Goal: Transaction & Acquisition: Purchase product/service

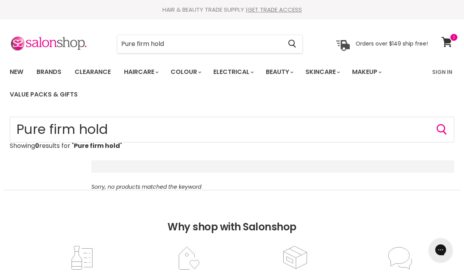
click at [190, 40] on input "Pure firm hold" at bounding box center [199, 44] width 164 height 18
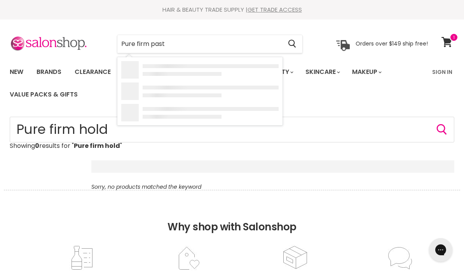
type input "Pure firm paste"
type input "Pure"
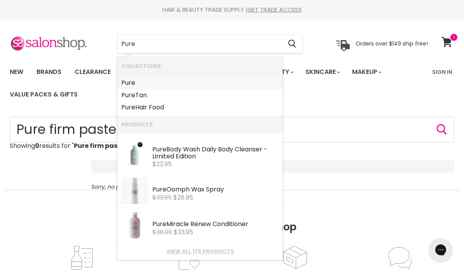
click at [134, 84] on b "Pure" at bounding box center [128, 82] width 14 height 9
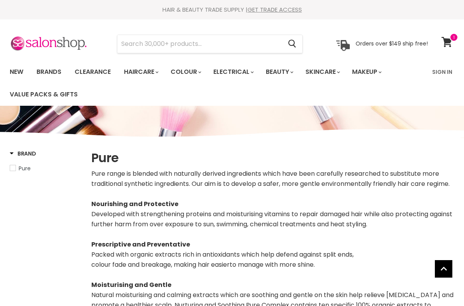
select select "manual"
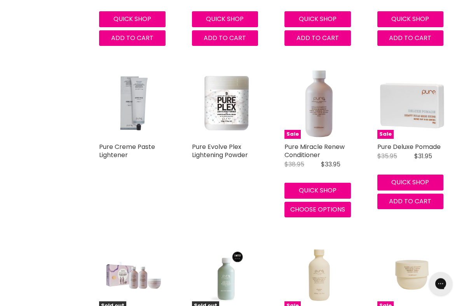
scroll to position [2038, 0]
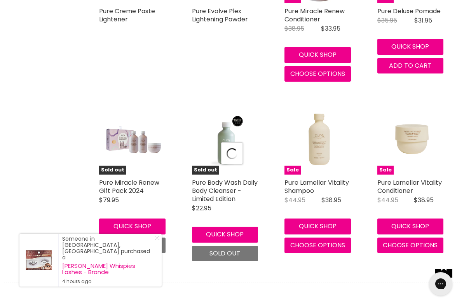
select select "manual"
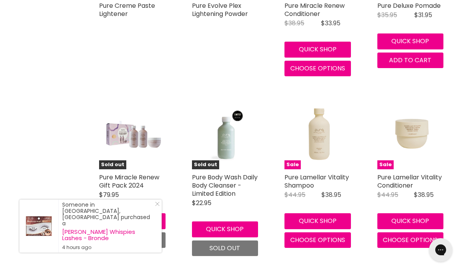
scroll to position [2176, 0]
